Goal: Information Seeking & Learning: Learn about a topic

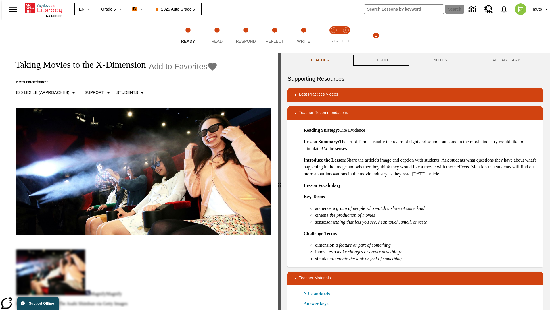
click at [381, 60] on button "TO-DO" at bounding box center [381, 60] width 58 height 14
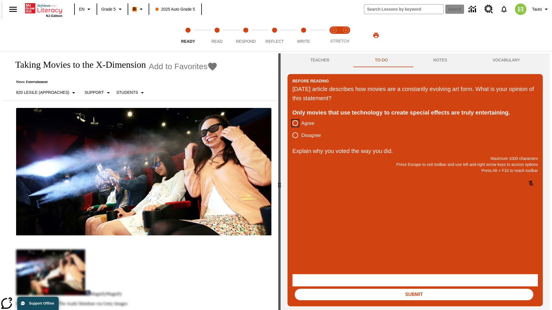
click at [293, 124] on input "Agree" at bounding box center [295, 123] width 12 height 12
radio input "true"
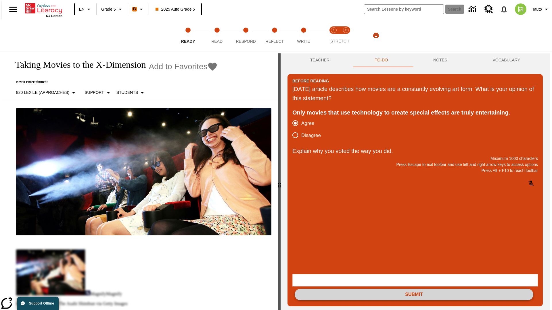
click at [414, 289] on button "Submit" at bounding box center [413, 294] width 238 height 11
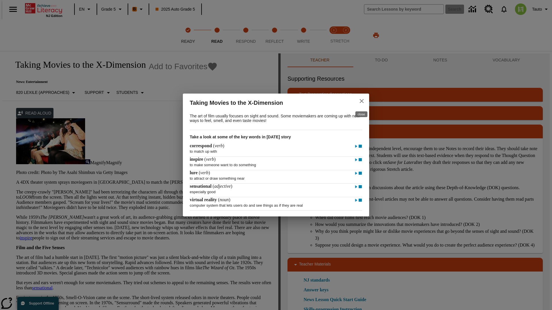
click at [361, 100] on icon "close" at bounding box center [361, 101] width 4 height 4
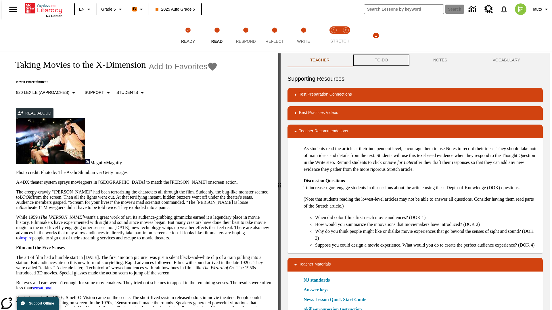
scroll to position [0, 0]
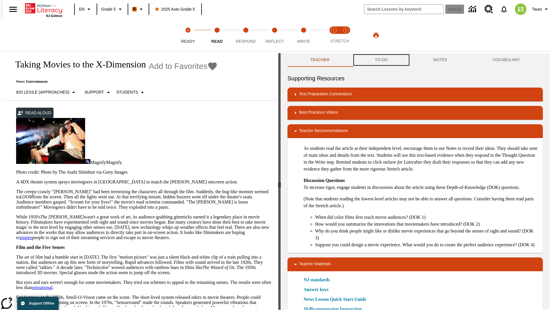
click at [381, 60] on button "TO-DO" at bounding box center [381, 60] width 58 height 14
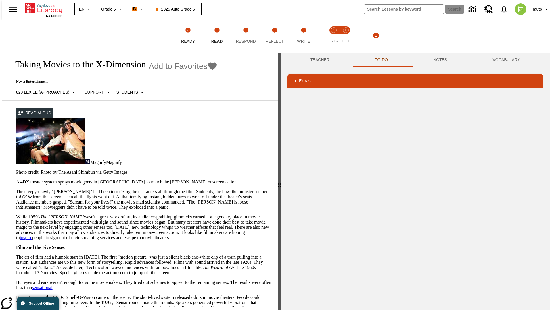
scroll to position [0, 0]
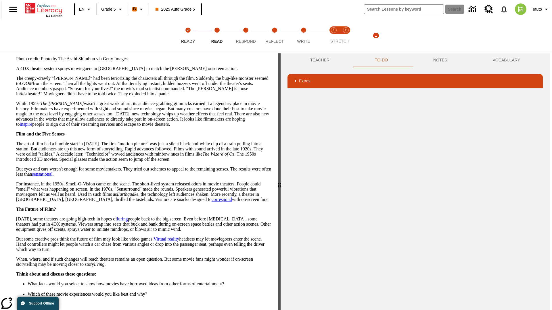
click at [259, 310] on button "Next" at bounding box center [261, 316] width 20 height 11
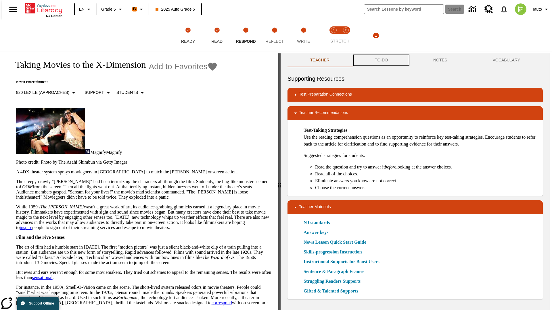
scroll to position [0, 0]
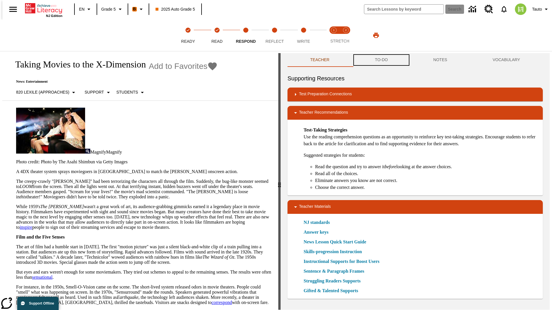
click at [381, 60] on button "TO-DO" at bounding box center [381, 60] width 58 height 14
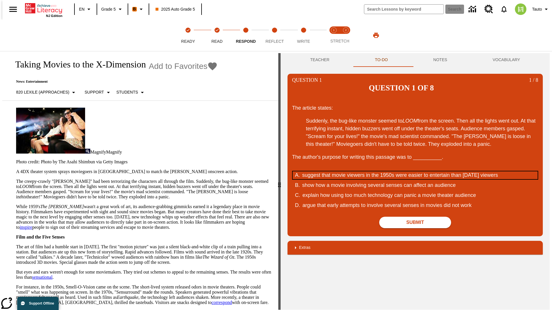
click at [415, 171] on div "suggest that movie viewers in the 1950s were easier to entertain than today's v…" at bounding box center [411, 175] width 218 height 8
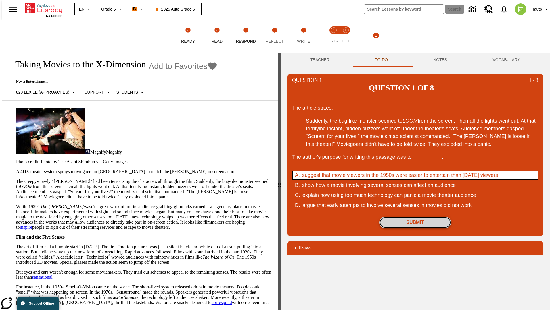
click at [415, 217] on button "Submit" at bounding box center [415, 222] width 72 height 11
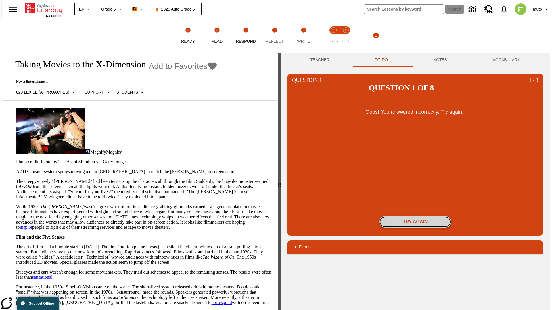
click at [415, 216] on button "Try again" at bounding box center [415, 221] width 72 height 11
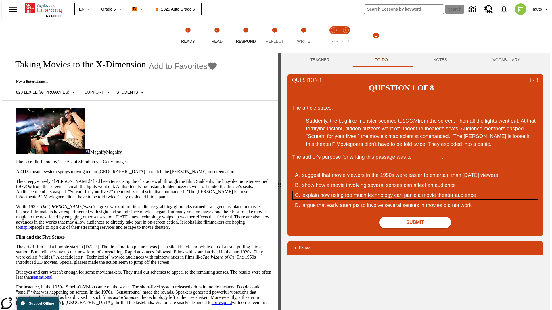
click at [415, 192] on div "explain how using too much technology can panic a movie theater audience" at bounding box center [411, 196] width 218 height 8
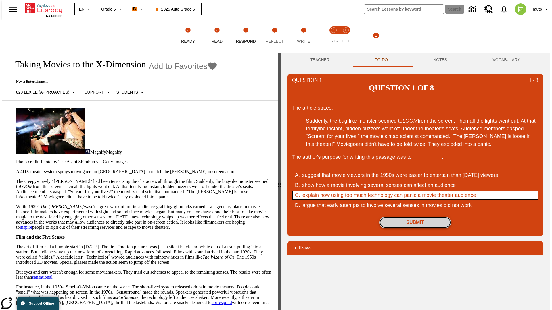
click at [415, 217] on button "Submit" at bounding box center [415, 222] width 72 height 11
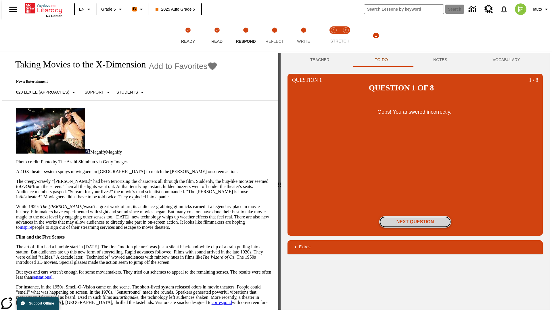
click at [415, 216] on button "Next Question" at bounding box center [415, 221] width 72 height 11
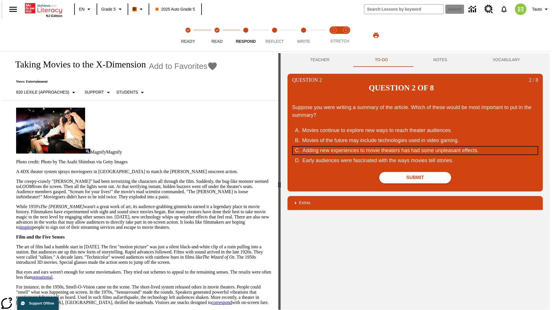
click at [415, 147] on div "Adding new experiences to movie theaters has had some unpleasant effects." at bounding box center [411, 151] width 218 height 8
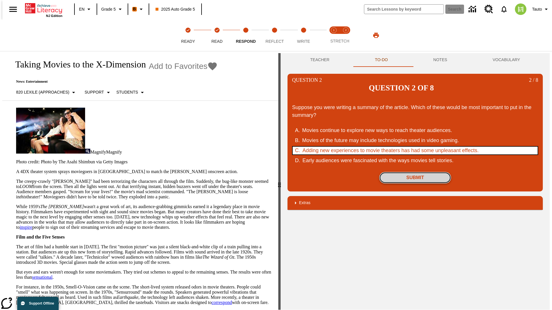
click at [415, 172] on button "Submit" at bounding box center [415, 177] width 72 height 11
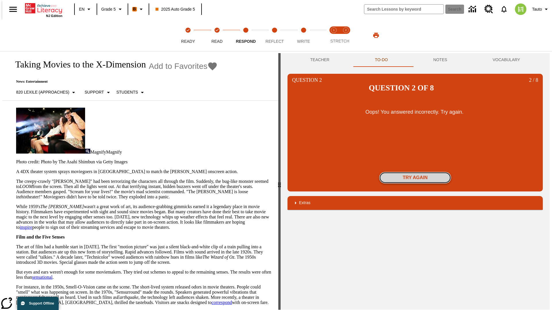
click at [415, 172] on button "Try again" at bounding box center [415, 177] width 72 height 11
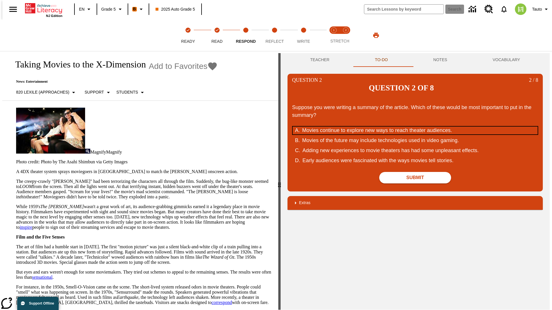
click at [415, 127] on div "Movies continue to explore new ways to reach theater audiences." at bounding box center [411, 131] width 218 height 8
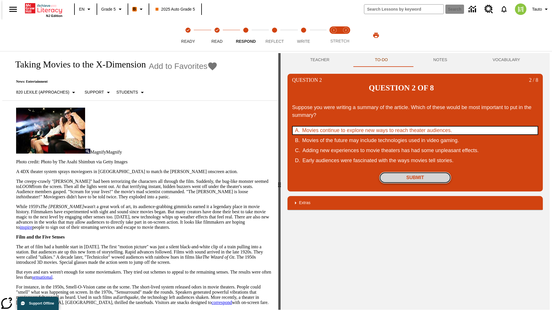
click at [415, 172] on button "Submit" at bounding box center [415, 177] width 72 height 11
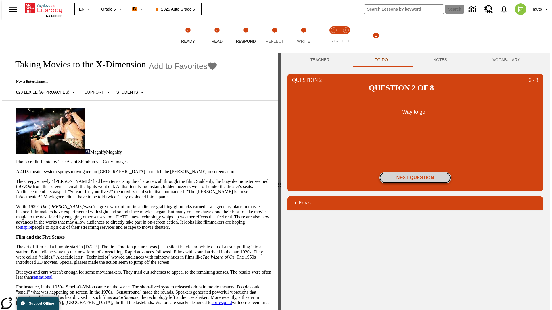
click at [415, 172] on button "Next Question" at bounding box center [415, 177] width 72 height 11
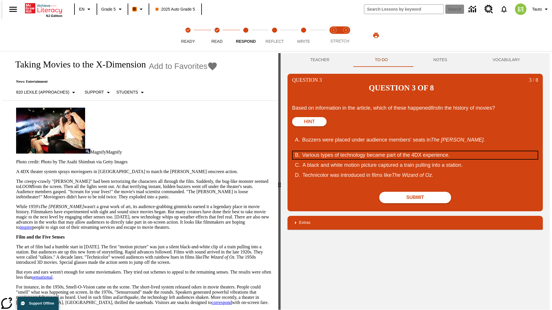
click at [415, 151] on div "Various types of technology became part of the 4DX experience." at bounding box center [411, 155] width 218 height 8
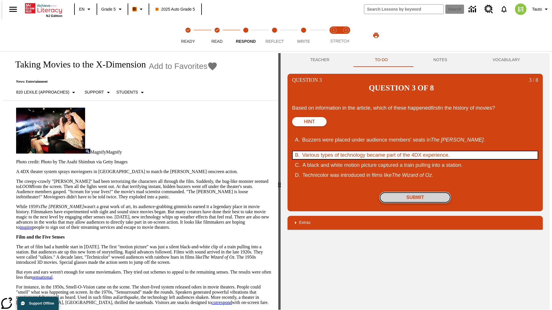
click at [415, 192] on button "Submit" at bounding box center [415, 197] width 72 height 11
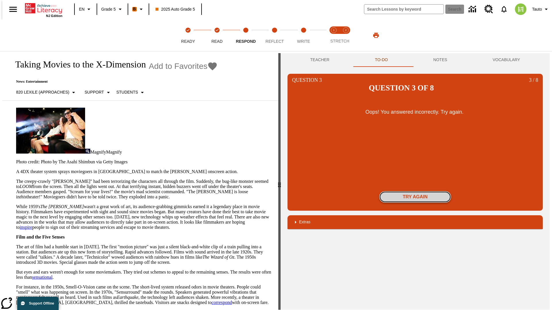
click at [415, 191] on button "Try again" at bounding box center [415, 196] width 72 height 11
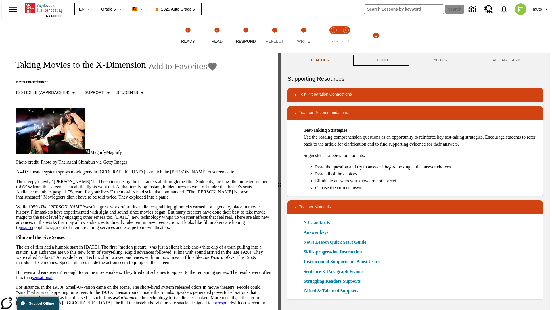
click at [381, 60] on button "TO-DO" at bounding box center [381, 60] width 58 height 14
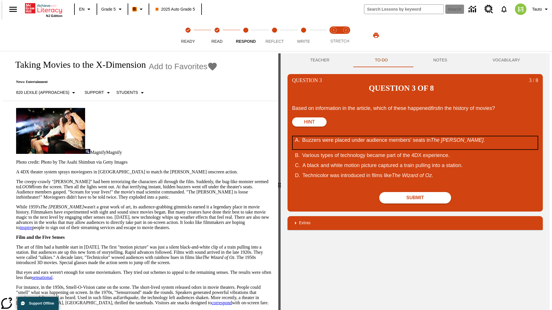
click at [415, 136] on div "Buzzers were placed under audience members' seats in The Tingler ." at bounding box center [411, 142] width 218 height 13
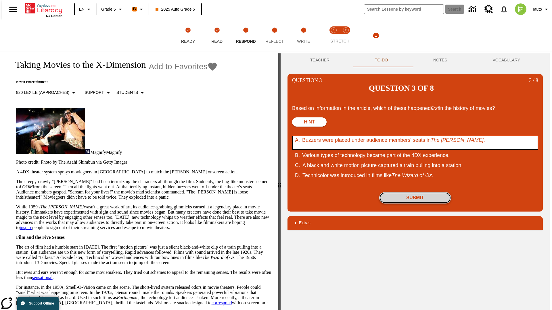
click at [415, 192] on button "Submit" at bounding box center [415, 197] width 72 height 11
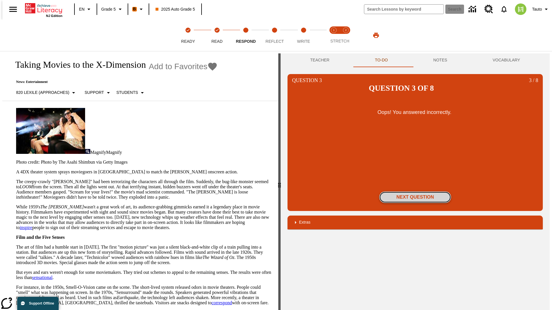
click at [415, 192] on button "Next Question" at bounding box center [415, 197] width 72 height 11
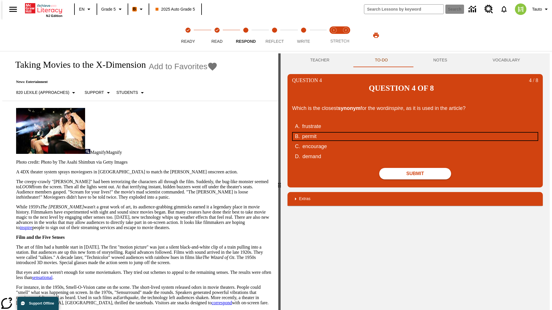
click at [415, 133] on div "permit" at bounding box center [411, 137] width 218 height 8
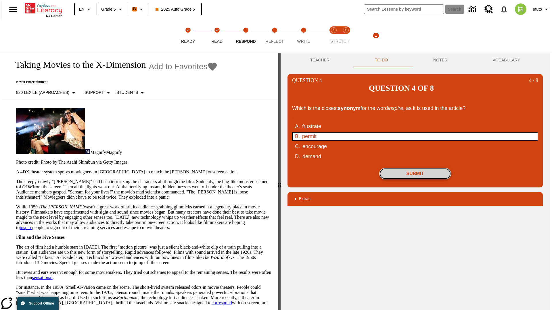
click at [415, 168] on button "Submit" at bounding box center [415, 173] width 72 height 11
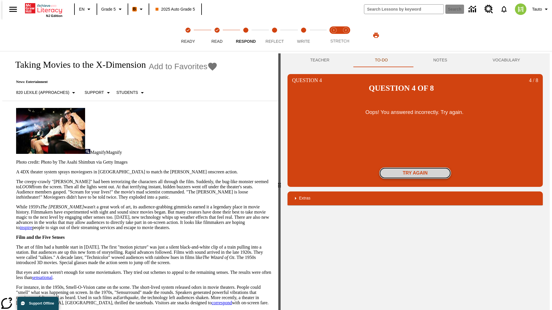
click at [415, 167] on button "Try again" at bounding box center [415, 172] width 72 height 11
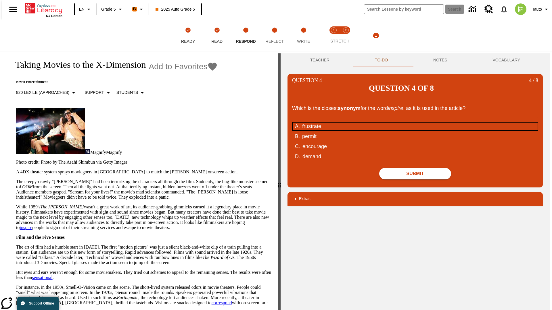
click at [415, 123] on div "frustrate" at bounding box center [411, 127] width 218 height 8
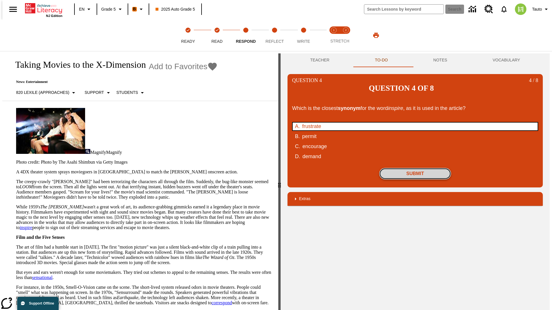
click at [415, 168] on button "Submit" at bounding box center [415, 173] width 72 height 11
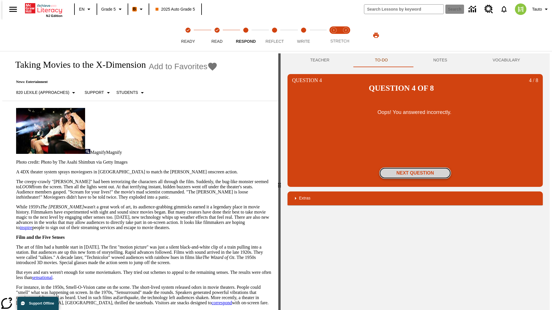
click at [415, 167] on button "Next Question" at bounding box center [415, 172] width 72 height 11
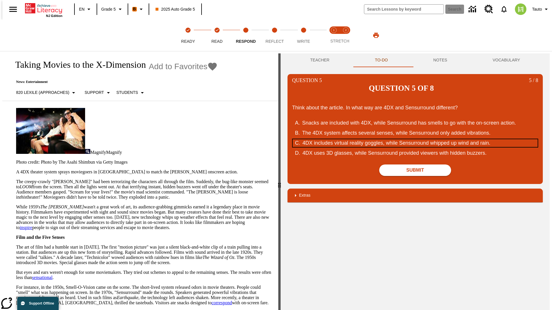
click at [415, 139] on div "4DX includes virtual reality goggles, while Sensurround whipped up wind and rai…" at bounding box center [411, 143] width 218 height 8
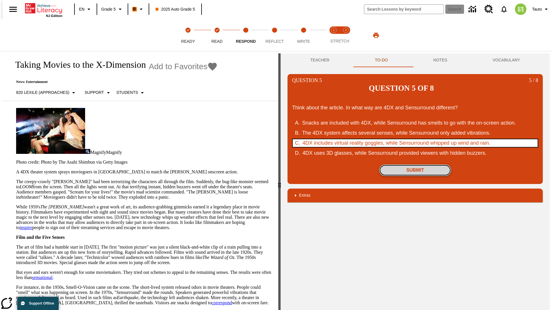
click at [415, 165] on button "Submit" at bounding box center [415, 170] width 72 height 11
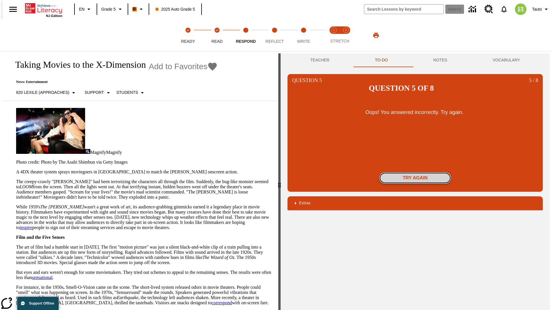
click at [415, 172] on button "Try again" at bounding box center [415, 177] width 72 height 11
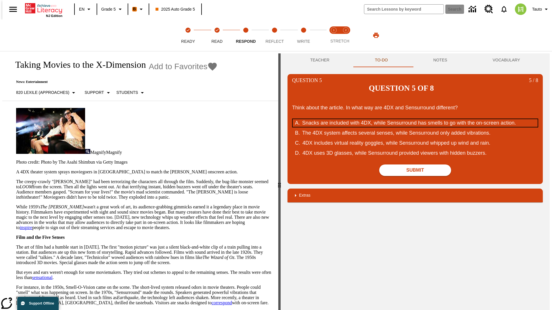
click at [415, 119] on div "Snacks are included with 4DX, while Sensurround has smells to go with the on-sc…" at bounding box center [411, 123] width 218 height 8
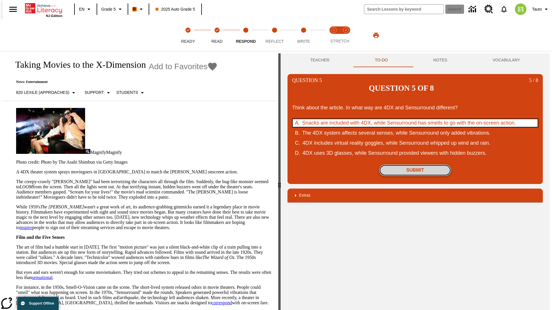
click at [415, 165] on button "Submit" at bounding box center [415, 170] width 72 height 11
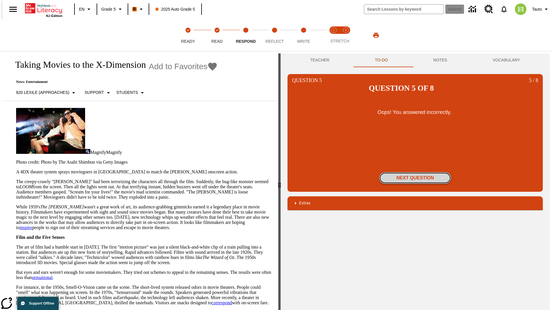
click at [415, 172] on button "Next Question" at bounding box center [415, 177] width 72 height 11
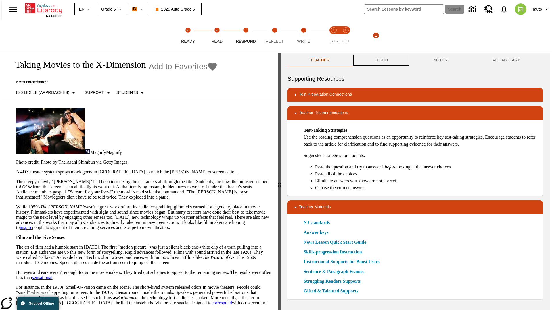
click at [381, 60] on button "TO-DO" at bounding box center [381, 60] width 58 height 14
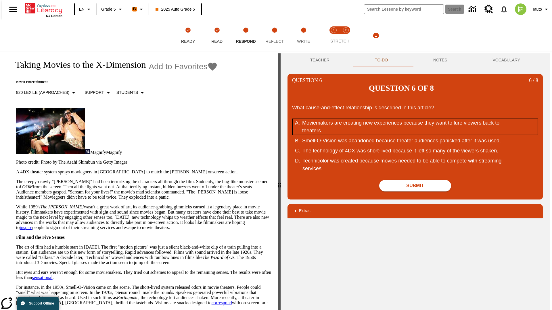
click at [415, 119] on div "Moviemakers are creating new experiences because they want to lure viewers back…" at bounding box center [411, 127] width 218 height 16
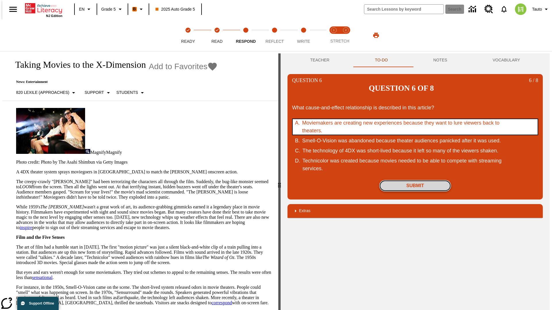
click at [415, 180] on button "Submit" at bounding box center [415, 185] width 72 height 11
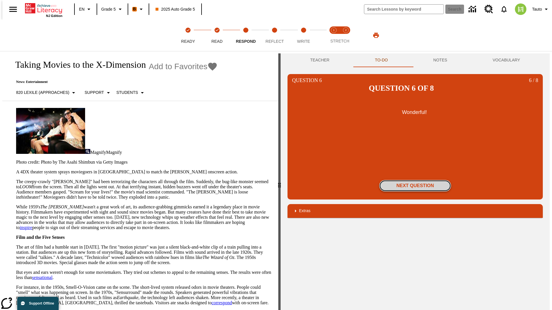
click at [415, 180] on button "Next Question" at bounding box center [415, 185] width 72 height 11
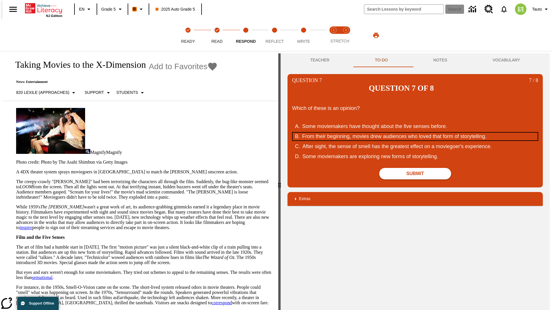
click at [415, 133] on div "From their beginning, movies drew audiences who loved that form of storytelling." at bounding box center [411, 137] width 218 height 8
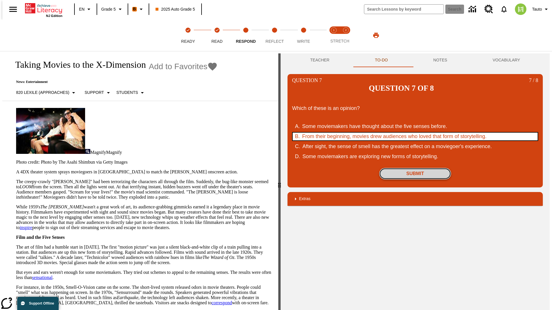
click at [415, 168] on button "Submit" at bounding box center [415, 173] width 72 height 11
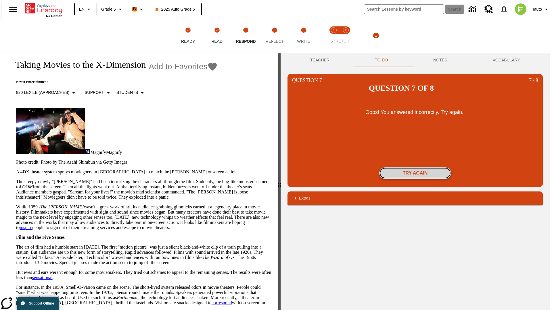
click at [415, 167] on button "Try again" at bounding box center [415, 172] width 72 height 11
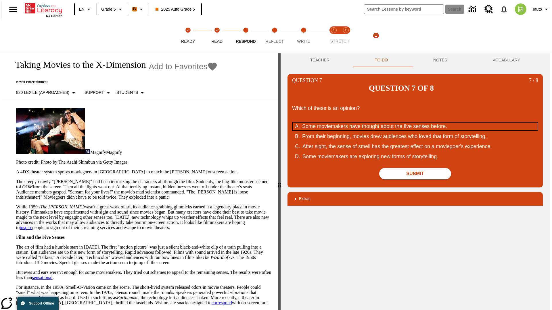
click at [415, 123] on div "Some moviemakers have thought about the five senses before." at bounding box center [411, 127] width 218 height 8
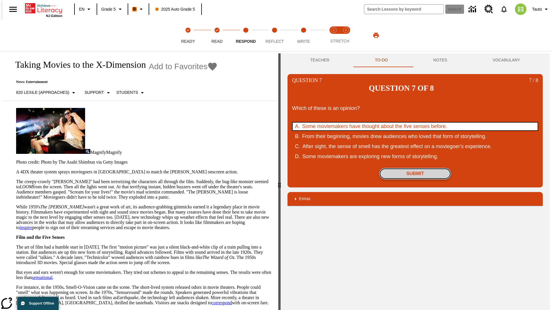
click at [415, 168] on button "Submit" at bounding box center [415, 173] width 72 height 11
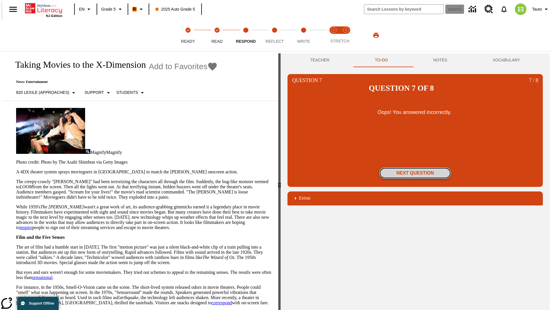
click at [415, 167] on button "Next Question" at bounding box center [415, 172] width 72 height 11
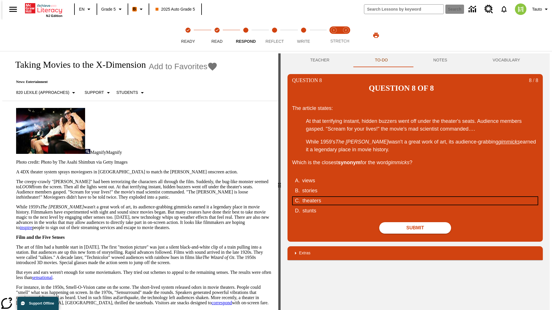
click at [415, 197] on div "theaters" at bounding box center [411, 201] width 218 height 8
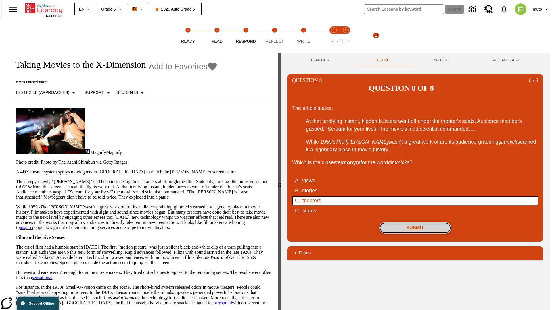
click at [415, 222] on button "Submit" at bounding box center [415, 227] width 72 height 11
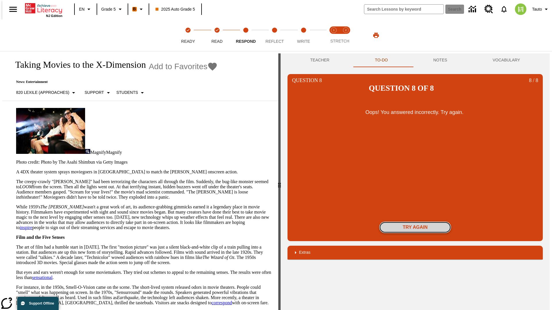
click at [415, 222] on button "Try again" at bounding box center [415, 227] width 72 height 11
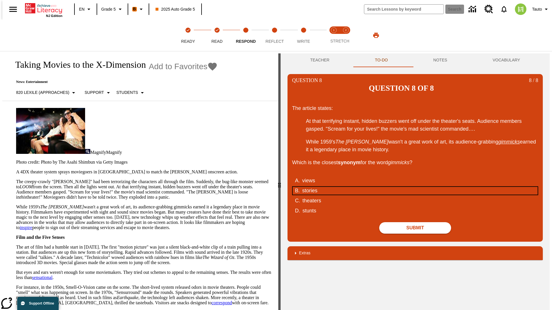
click at [415, 187] on div "stories" at bounding box center [411, 191] width 218 height 8
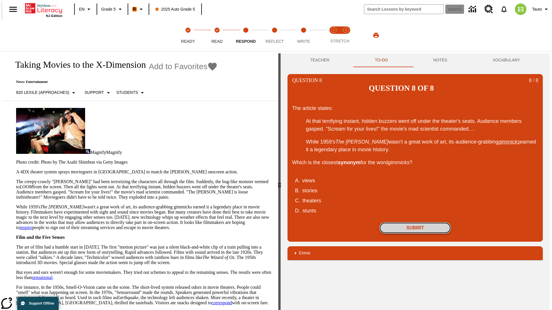
click at [415, 222] on button "Submit" at bounding box center [415, 227] width 72 height 11
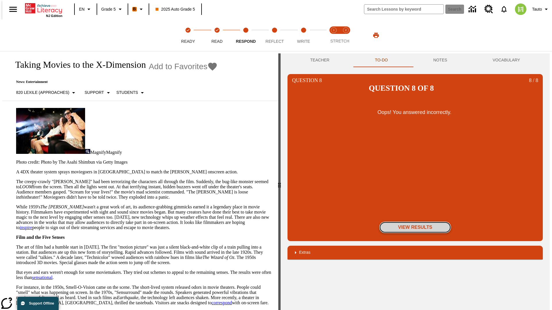
click at [415, 222] on button "View Results" at bounding box center [415, 227] width 72 height 11
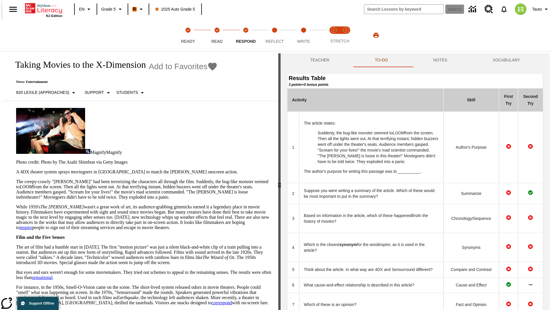
scroll to position [157, 0]
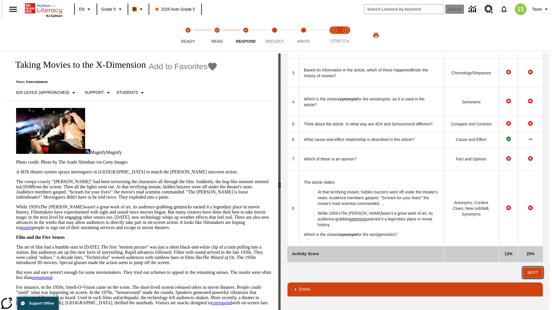
click at [535, 273] on button "Next" at bounding box center [533, 272] width 20 height 11
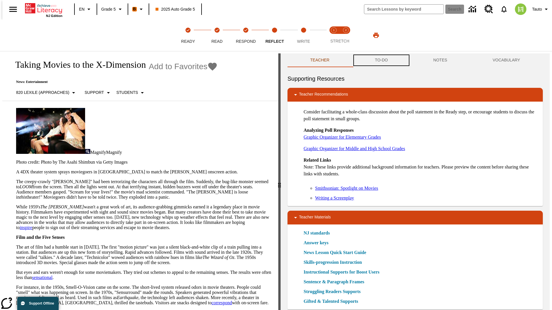
click at [381, 60] on button "TO-DO" at bounding box center [381, 60] width 58 height 14
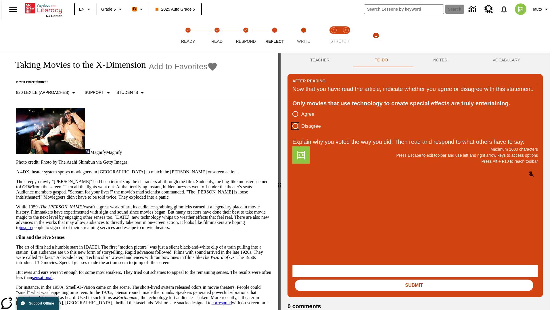
click at [293, 132] on input "Disagree" at bounding box center [295, 126] width 12 height 12
radio input "true"
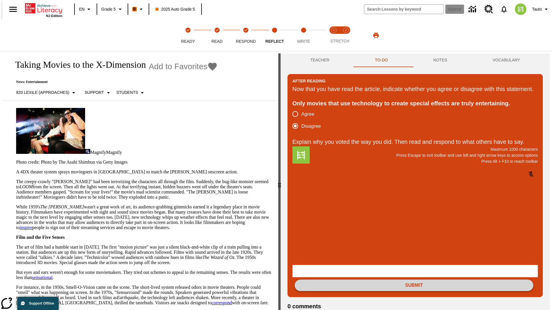
click at [414, 280] on button "Submit" at bounding box center [413, 285] width 238 height 11
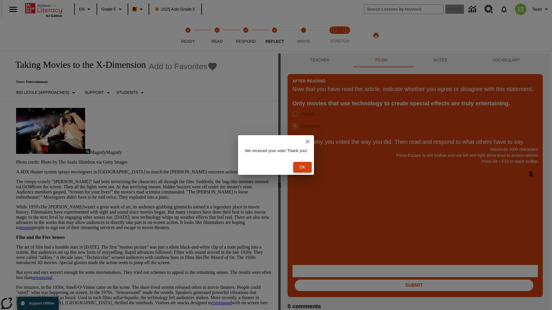
click at [305, 167] on button "Ok" at bounding box center [302, 167] width 18 height 11
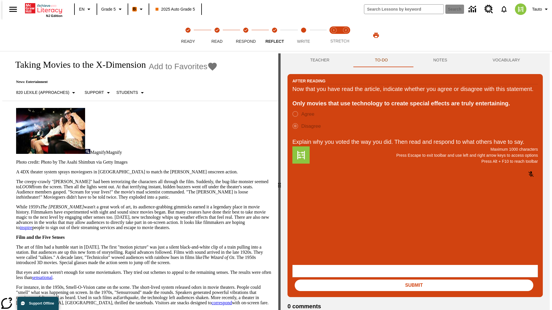
scroll to position [9, 0]
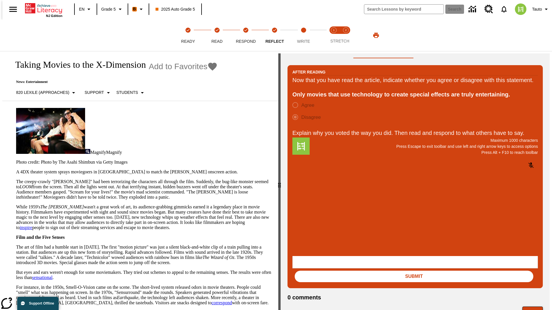
click at [535, 307] on button "Next" at bounding box center [532, 312] width 20 height 11
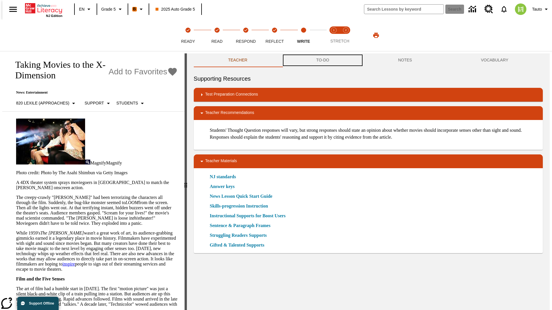
scroll to position [0, 0]
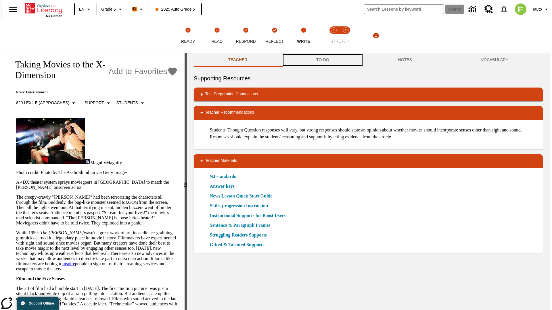
click at [322, 60] on button "TO-DO" at bounding box center [323, 60] width 82 height 14
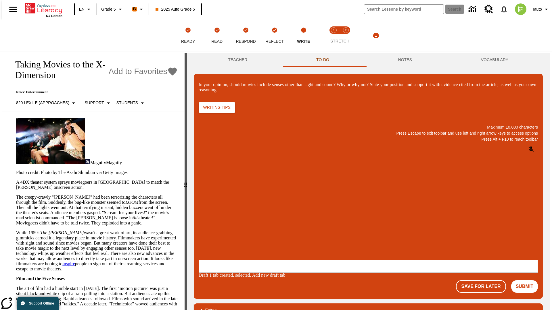
scroll to position [0, 0]
click at [282, 224] on p "\a\9In your opinion, should movies include senses other than sight and sound? W…" at bounding box center [242, 223] width 82 height 5
click at [527, 280] on button "Submit" at bounding box center [524, 286] width 27 height 13
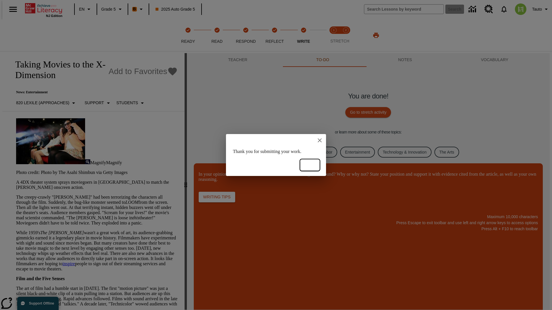
click at [310, 165] on button "Ok" at bounding box center [309, 165] width 18 height 11
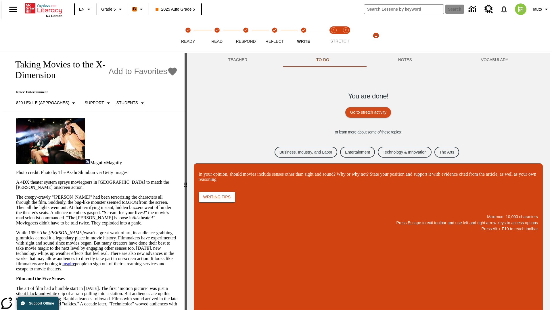
click at [301, 152] on link "Business, Industry, and Labor" at bounding box center [305, 152] width 63 height 11
